Goal: Information Seeking & Learning: Learn about a topic

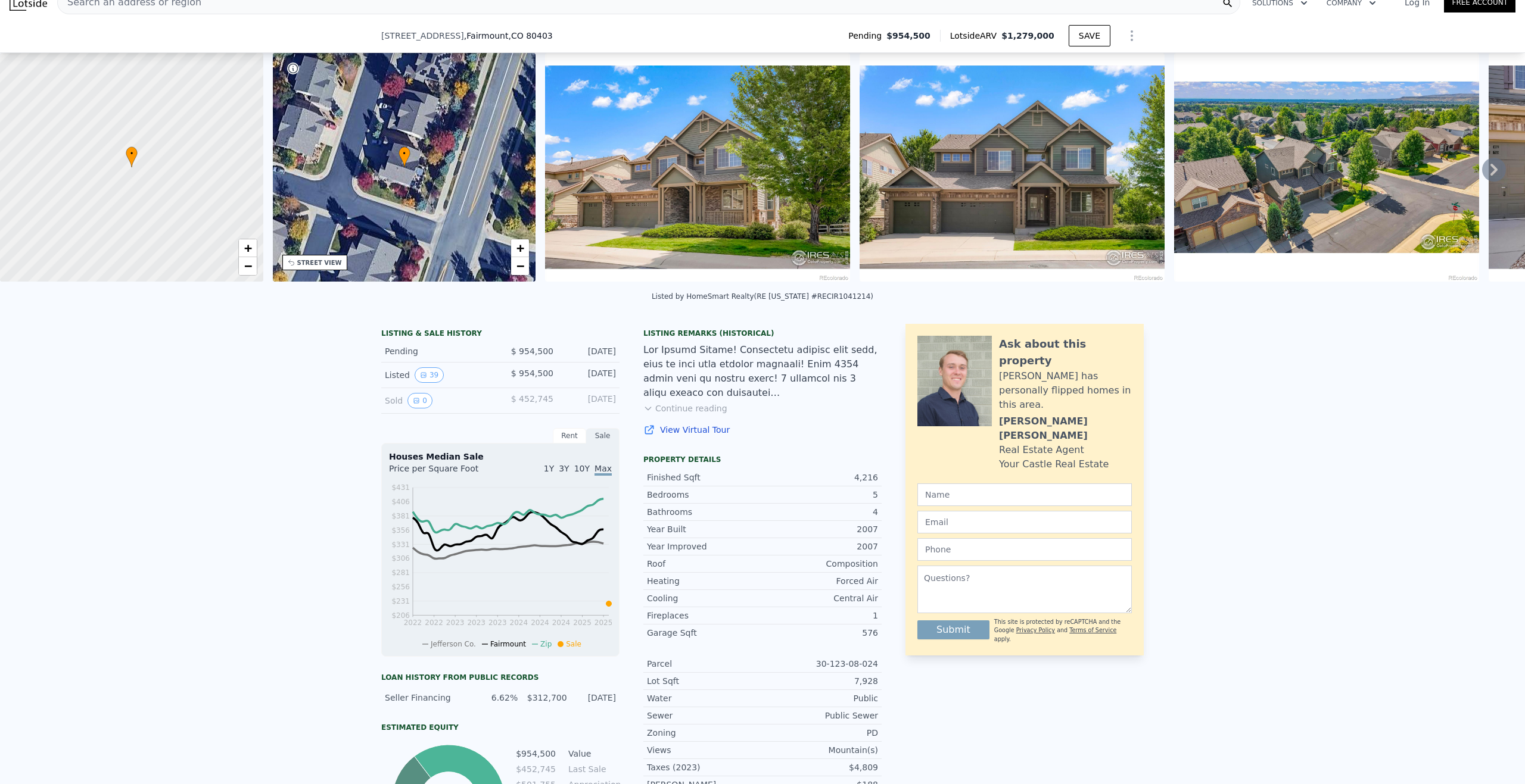
scroll to position [175, 0]
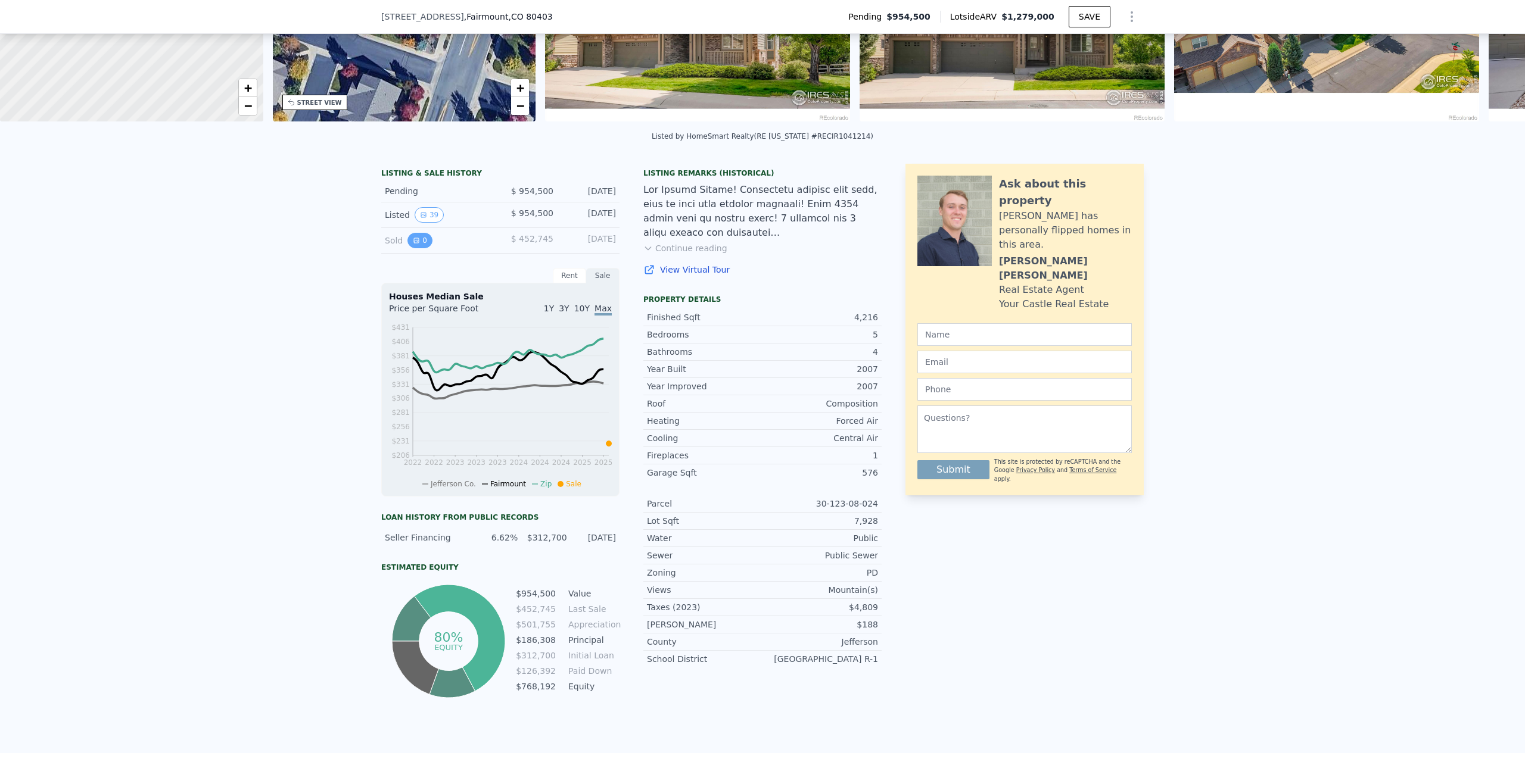
click at [417, 248] on button "0" at bounding box center [419, 240] width 25 height 15
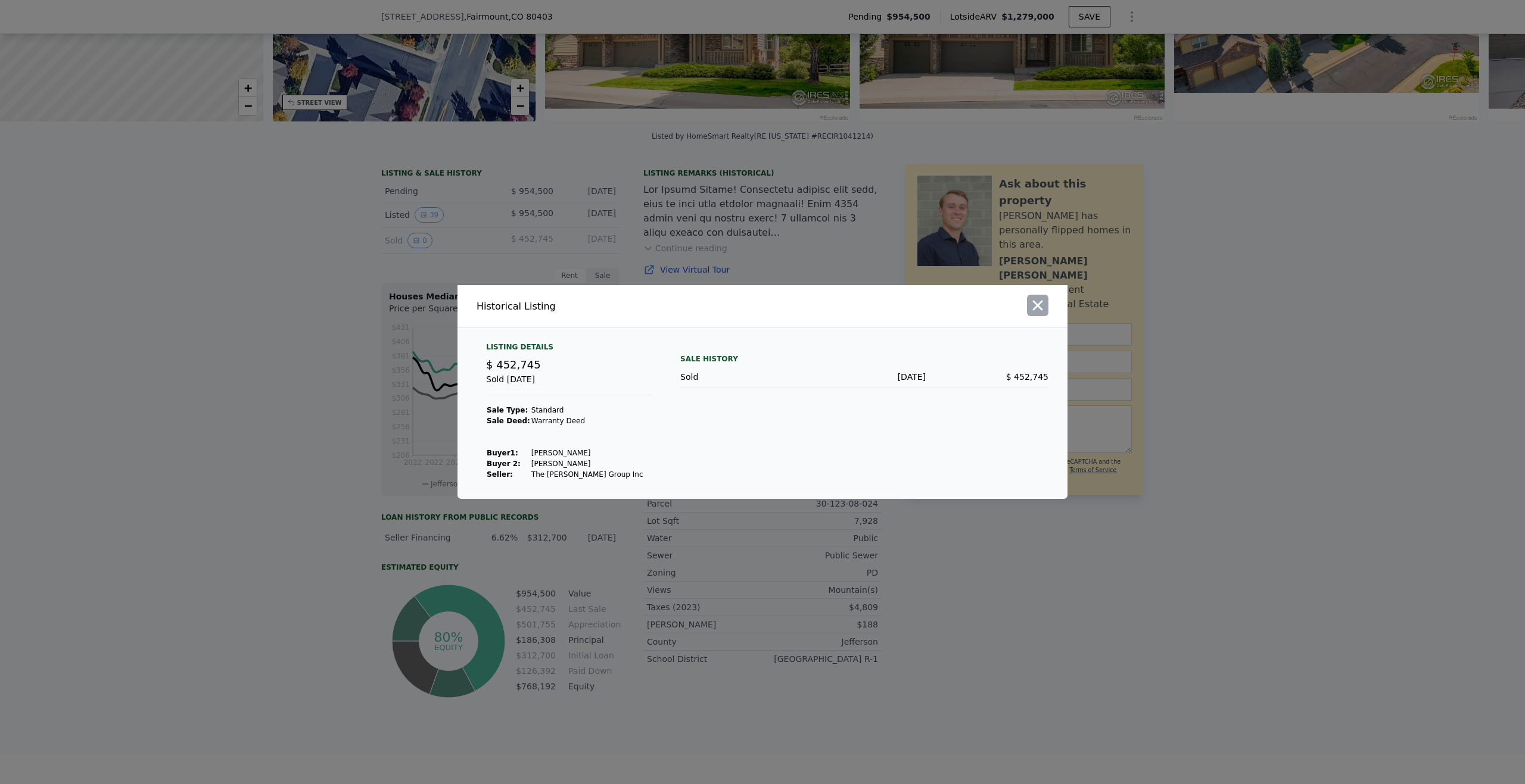
click at [1036, 307] on icon "button" at bounding box center [1038, 306] width 10 height 10
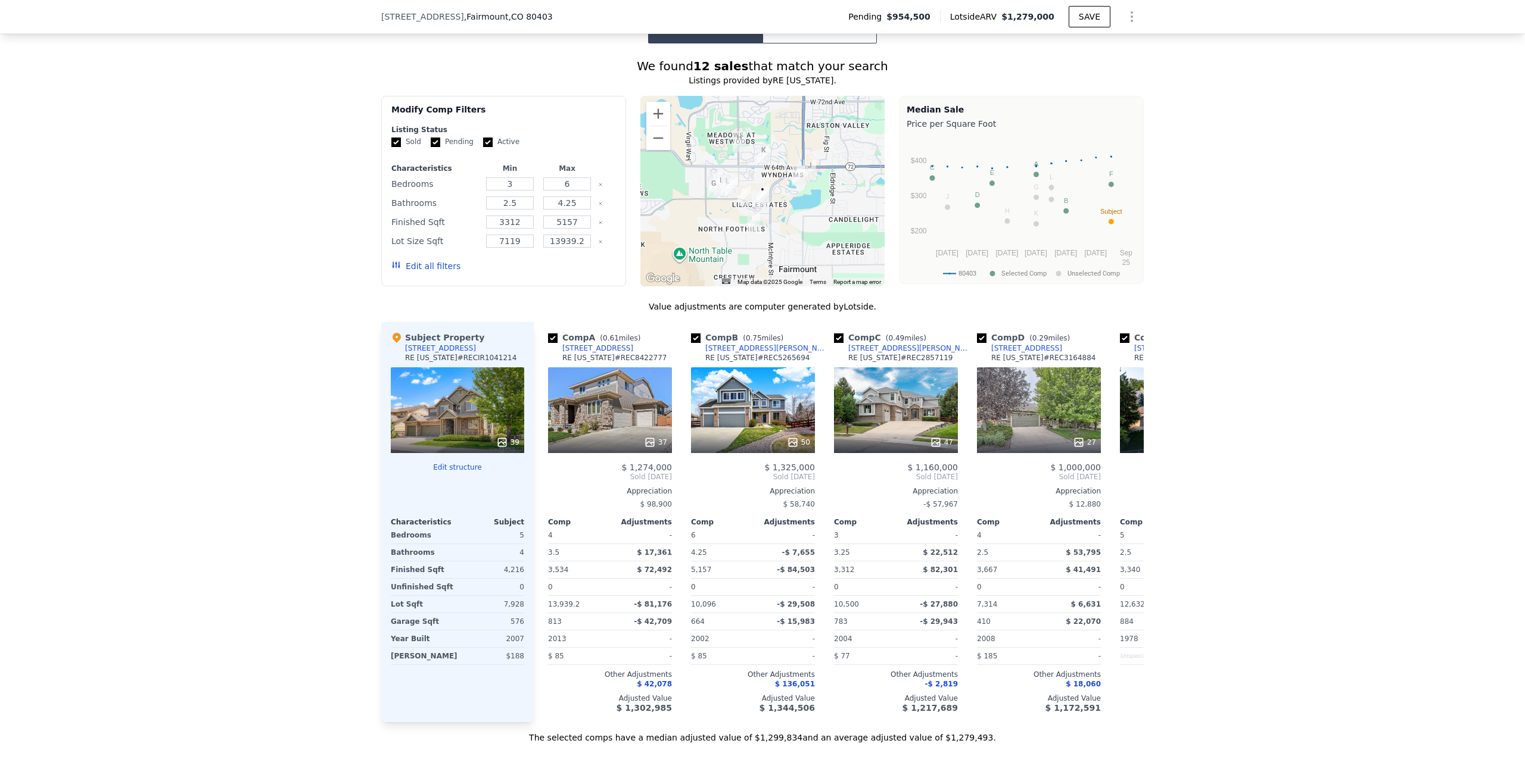
scroll to position [1008, 0]
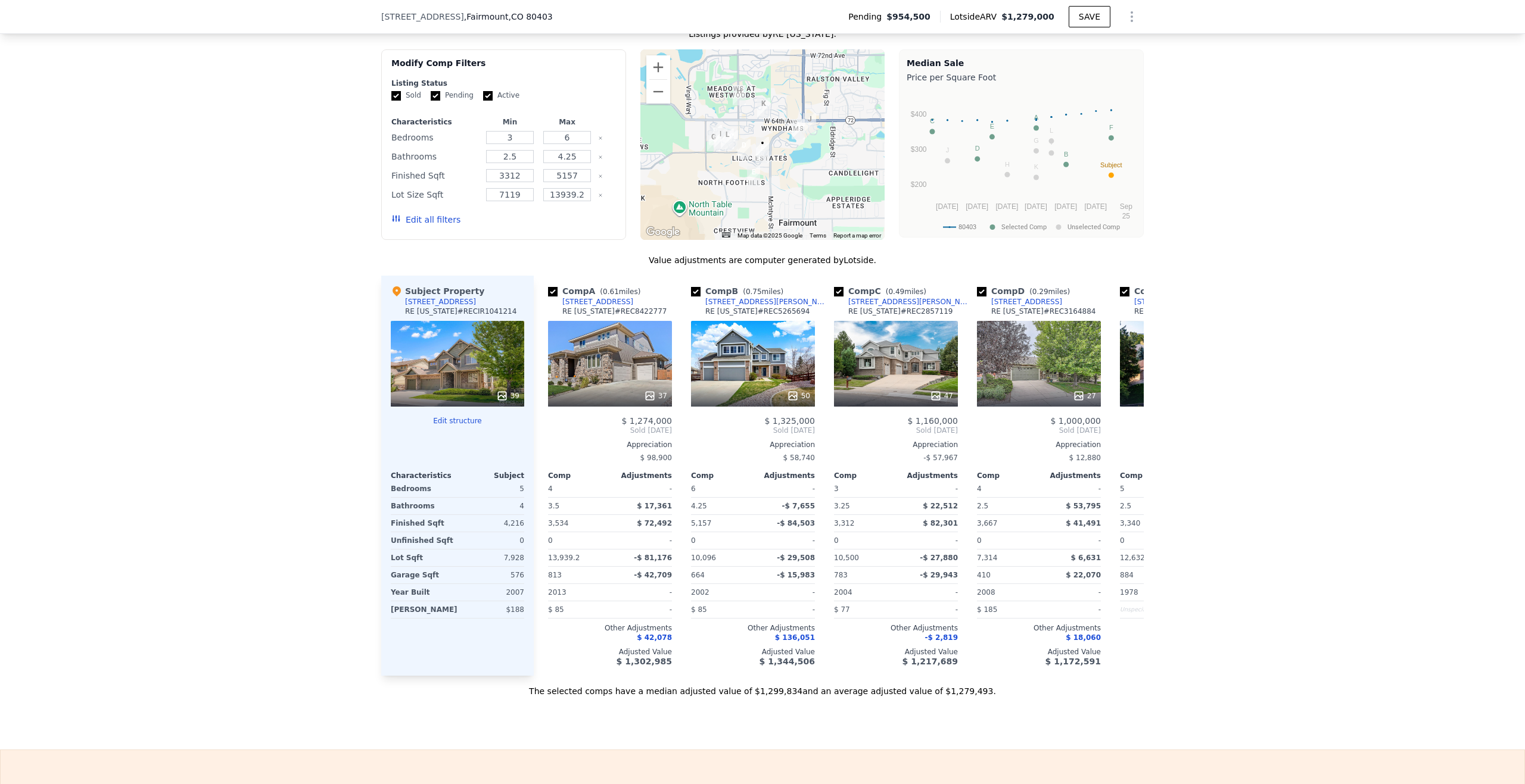
click at [466, 426] on button "Edit structure" at bounding box center [457, 421] width 133 height 10
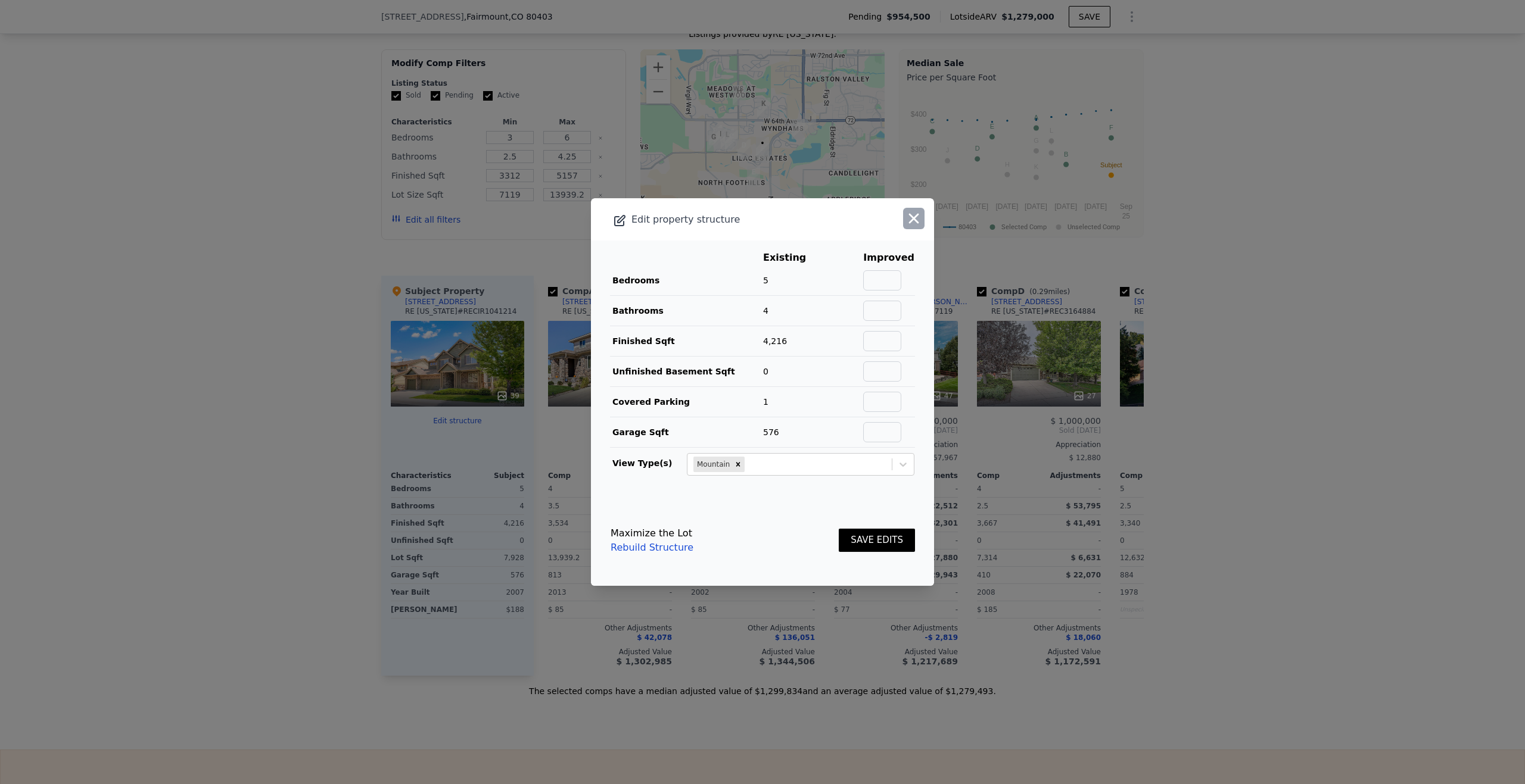
click at [907, 219] on icon "button" at bounding box center [913, 218] width 17 height 17
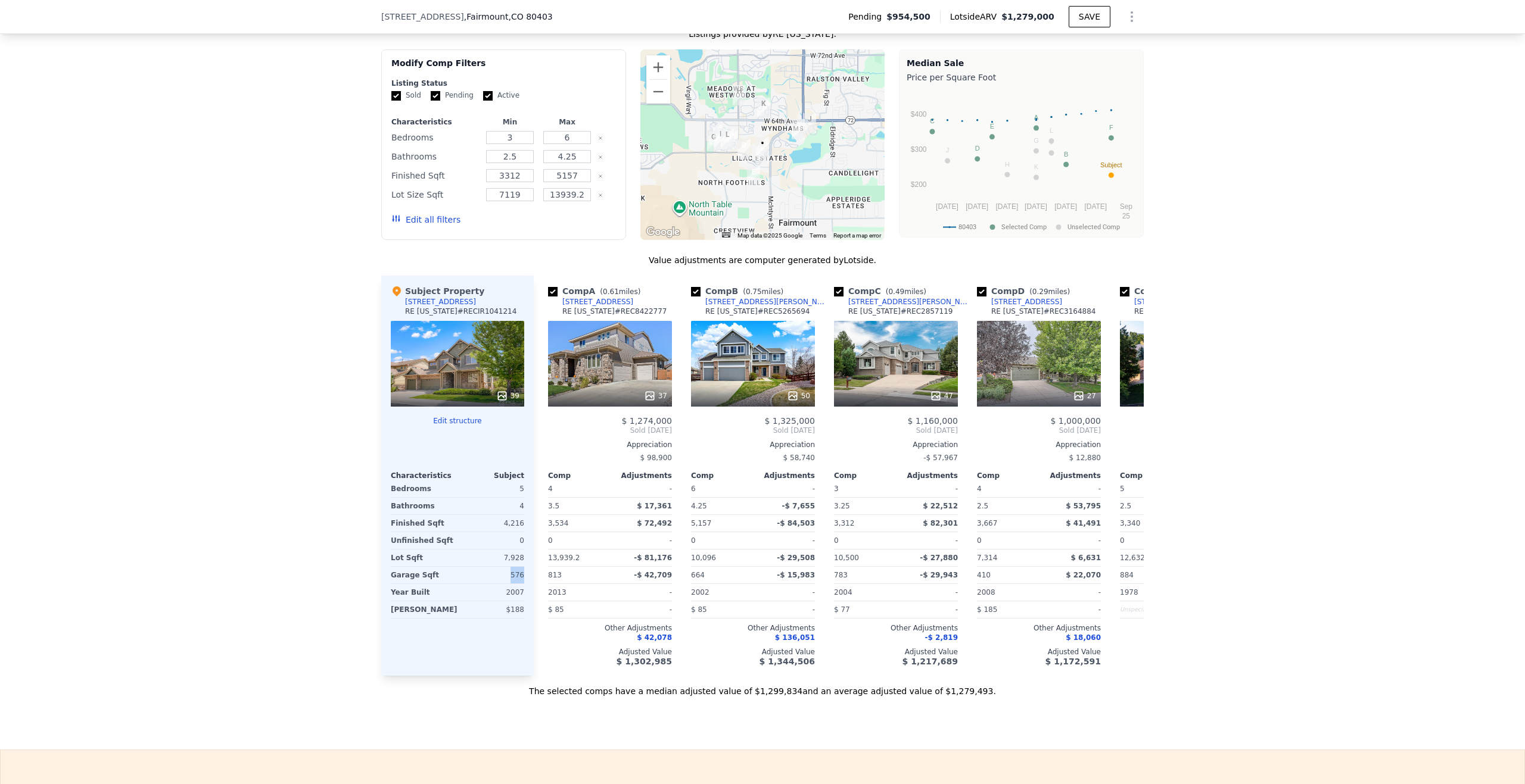
drag, startPoint x: 519, startPoint y: 584, endPoint x: 505, endPoint y: 587, distance: 14.3
click at [505, 584] on div "576" at bounding box center [492, 575] width 65 height 17
copy div "576"
click at [1210, 386] on div "We found 12 sales that match your search Listings provided by RE [US_STATE] . F…" at bounding box center [762, 346] width 1525 height 700
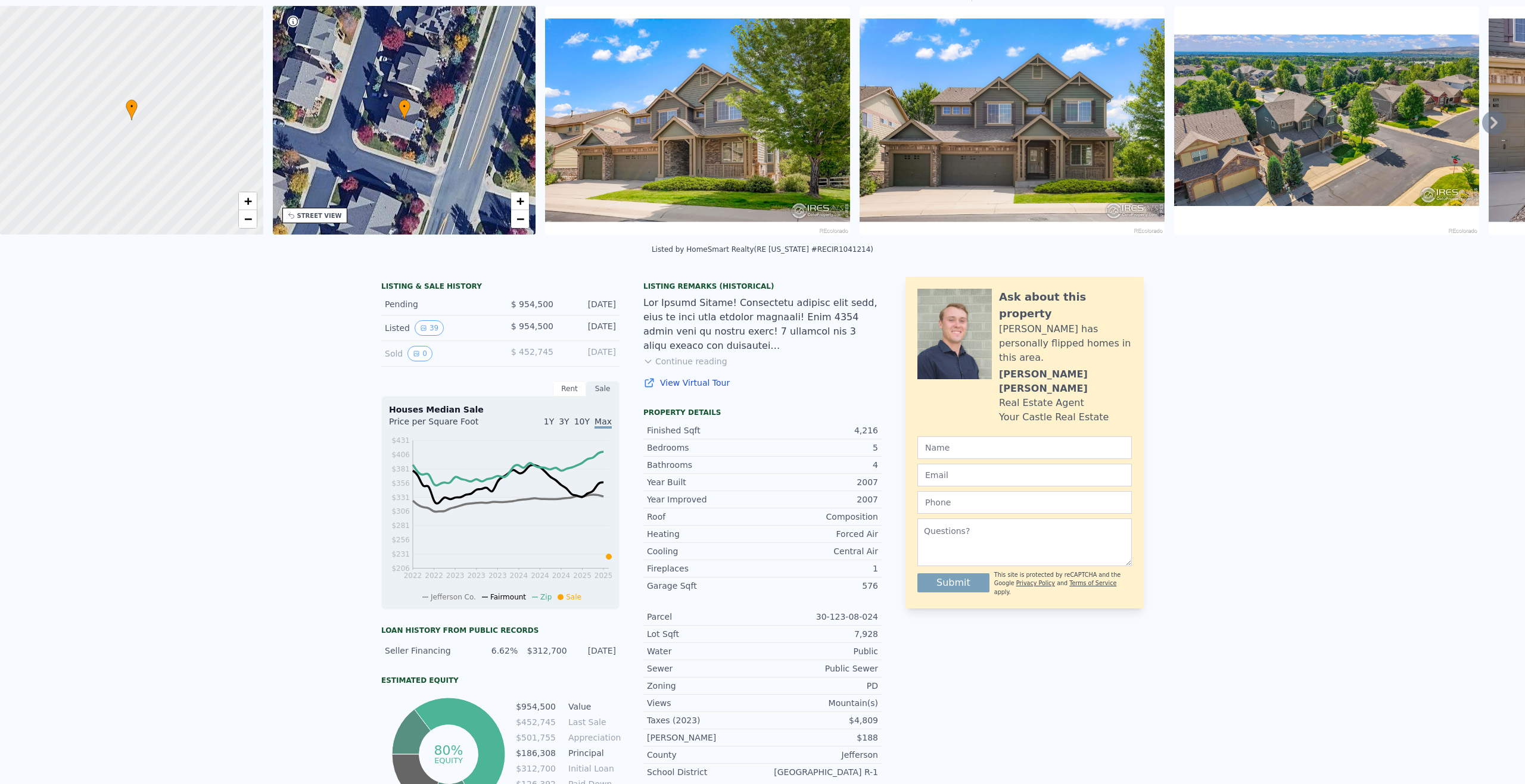
scroll to position [4, 0]
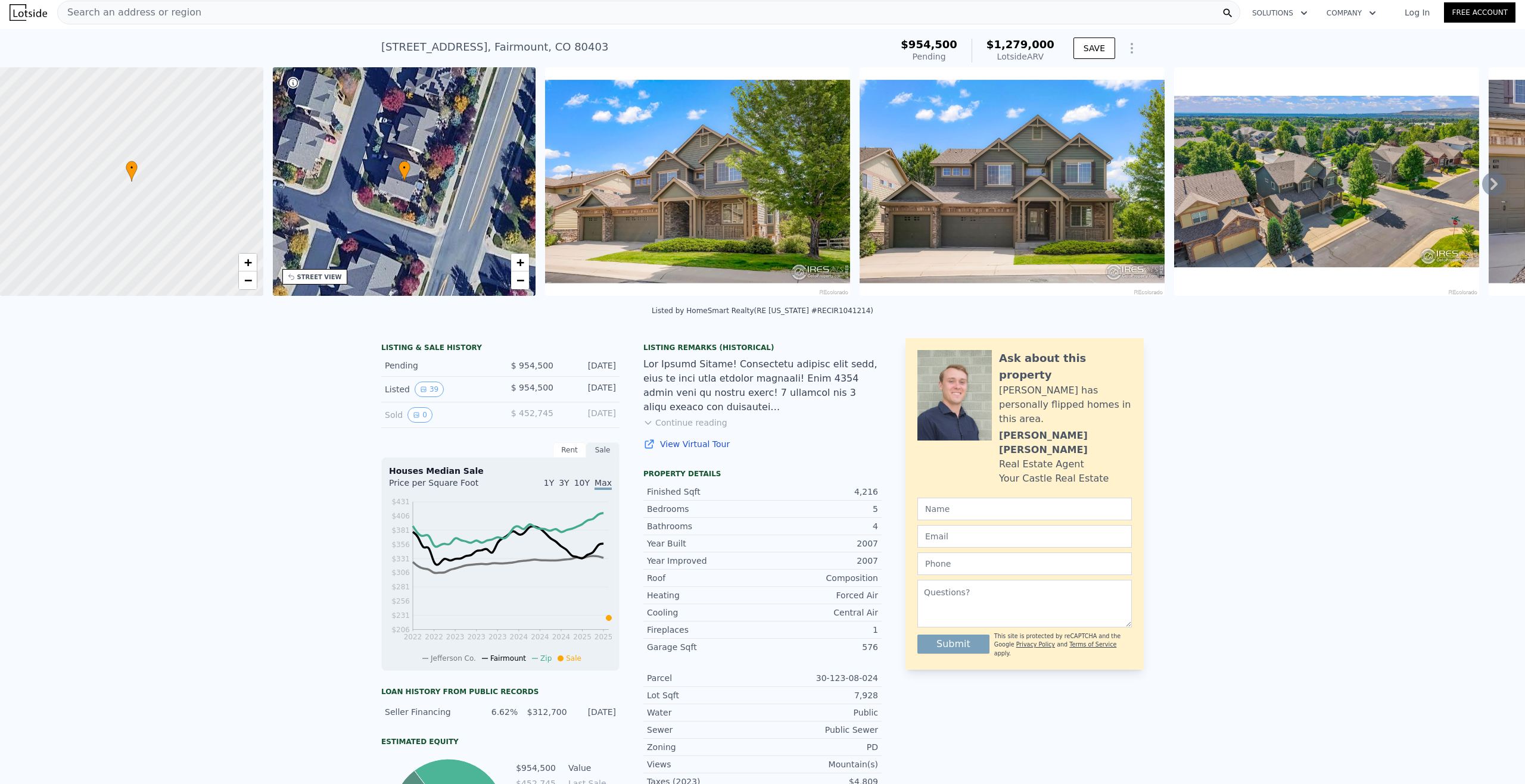
click at [689, 428] on button "Continue reading" at bounding box center [685, 422] width 84 height 12
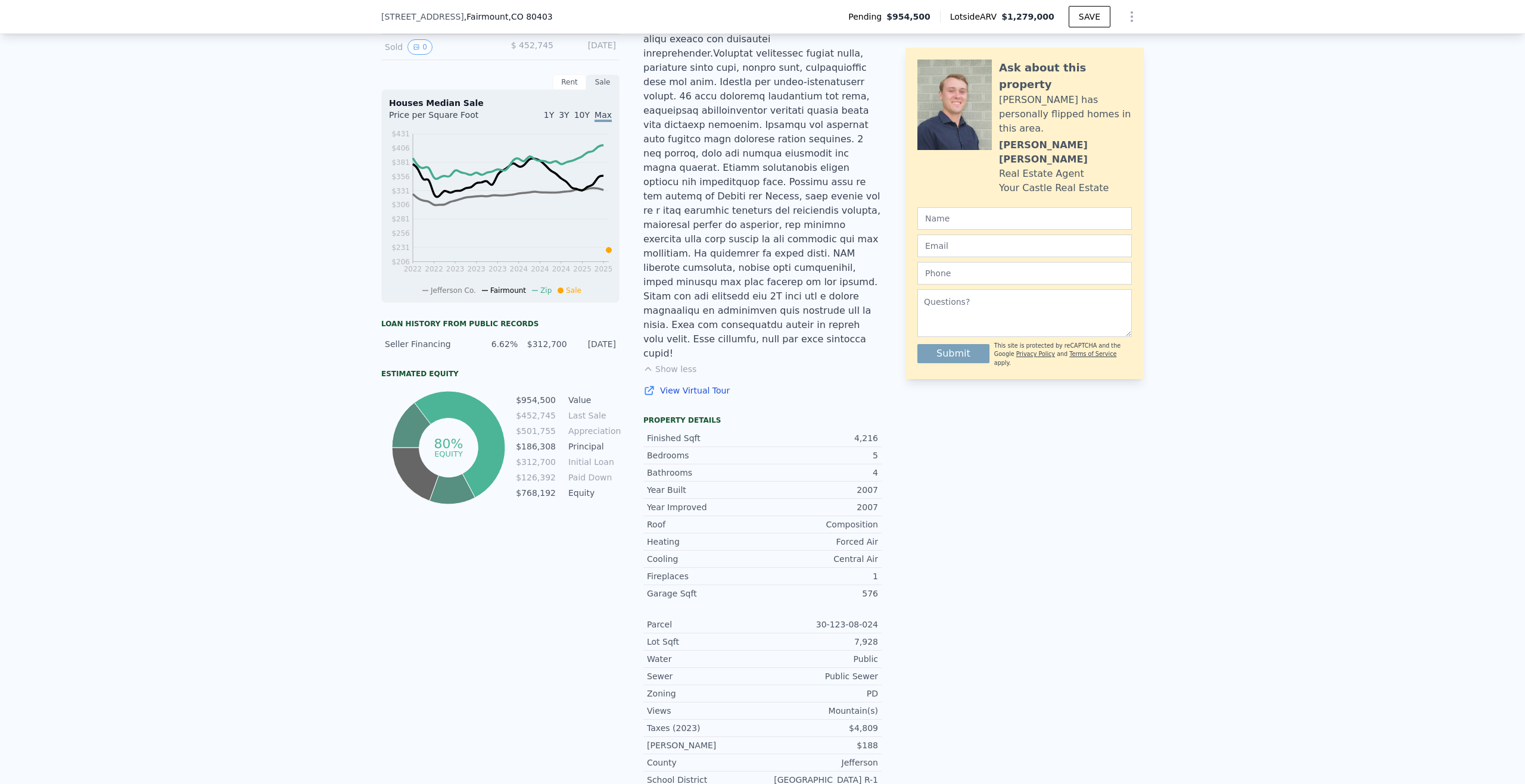
scroll to position [477, 0]
